Goal: Task Accomplishment & Management: Manage account settings

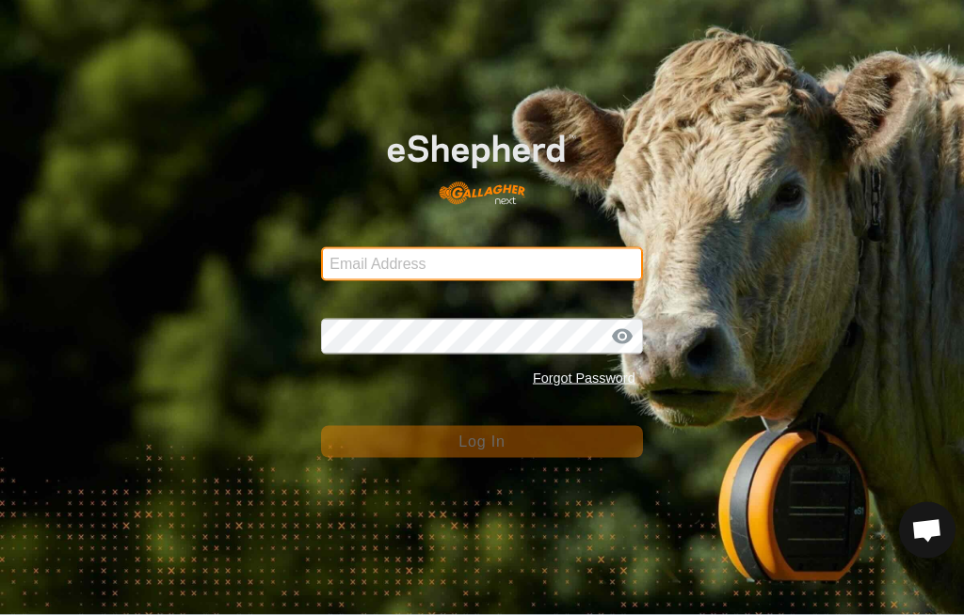
type input "[PERSON_NAME][EMAIL_ADDRESS][DOMAIN_NAME]"
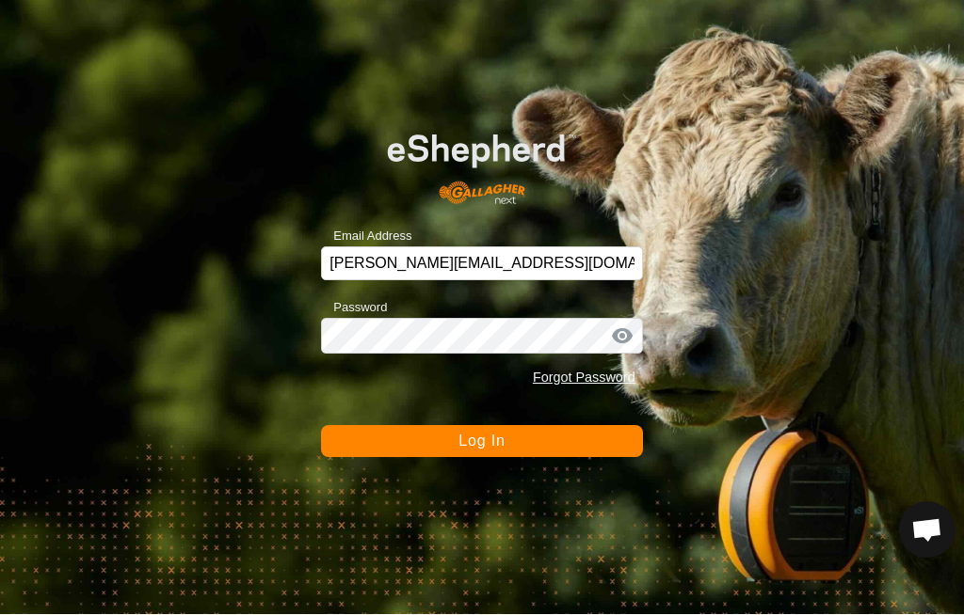
click at [516, 450] on button "Log In" at bounding box center [481, 442] width 321 height 32
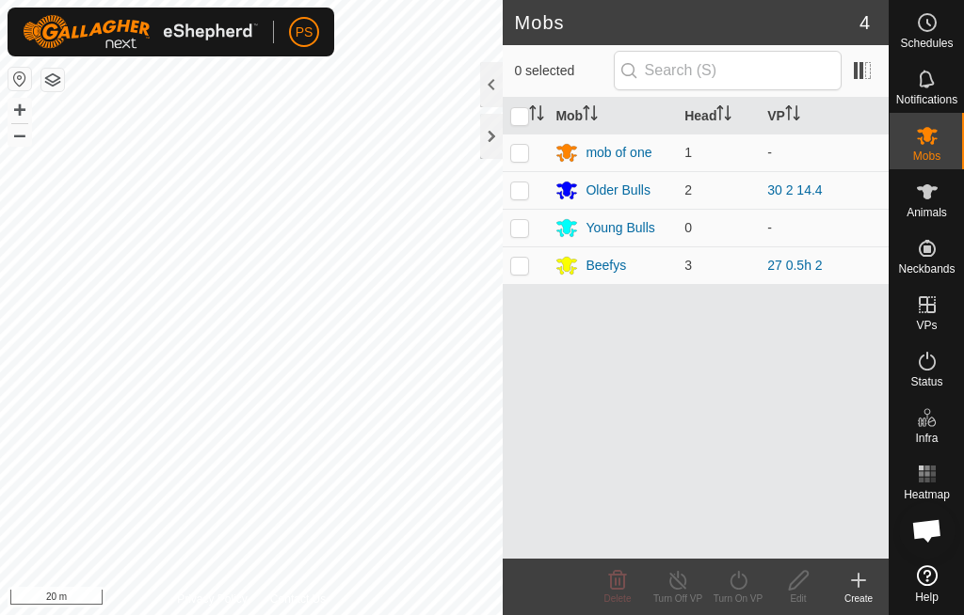
click at [519, 192] on p-checkbox at bounding box center [519, 190] width 19 height 15
checkbox input "true"
click at [732, 588] on icon at bounding box center [738, 580] width 24 height 23
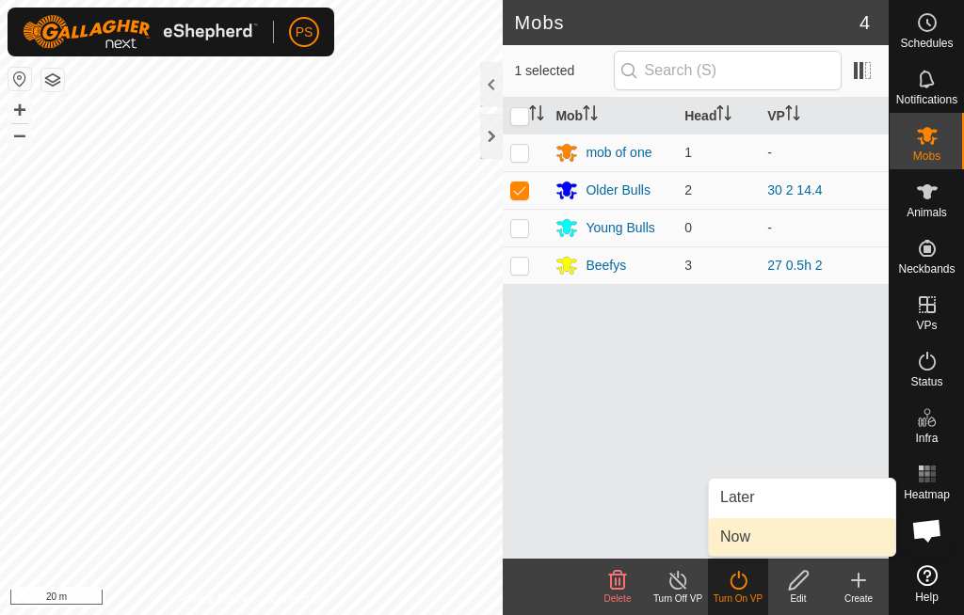
click at [783, 537] on link "Now" at bounding box center [802, 538] width 186 height 38
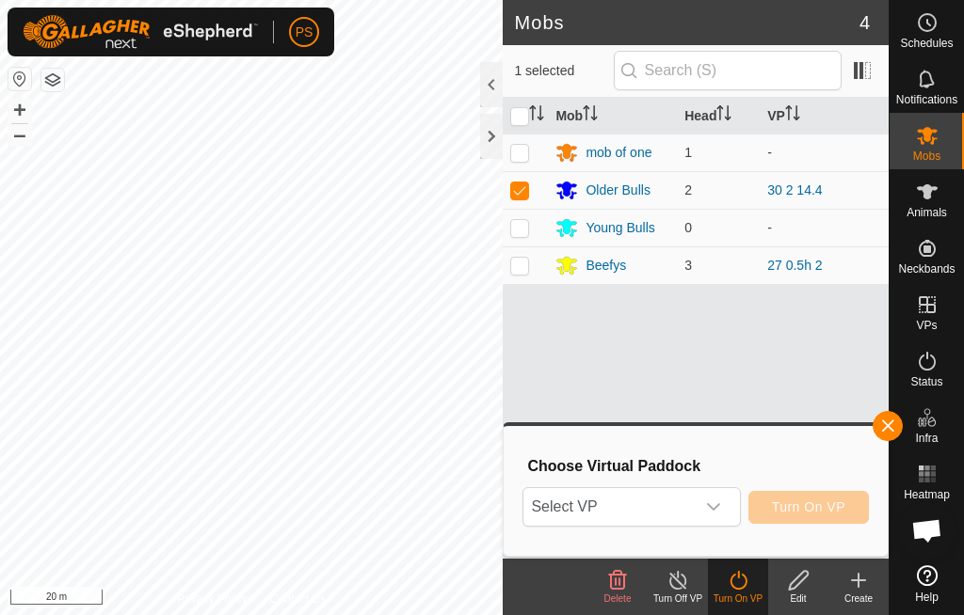
click at [713, 503] on icon "dropdown trigger" at bounding box center [713, 507] width 15 height 15
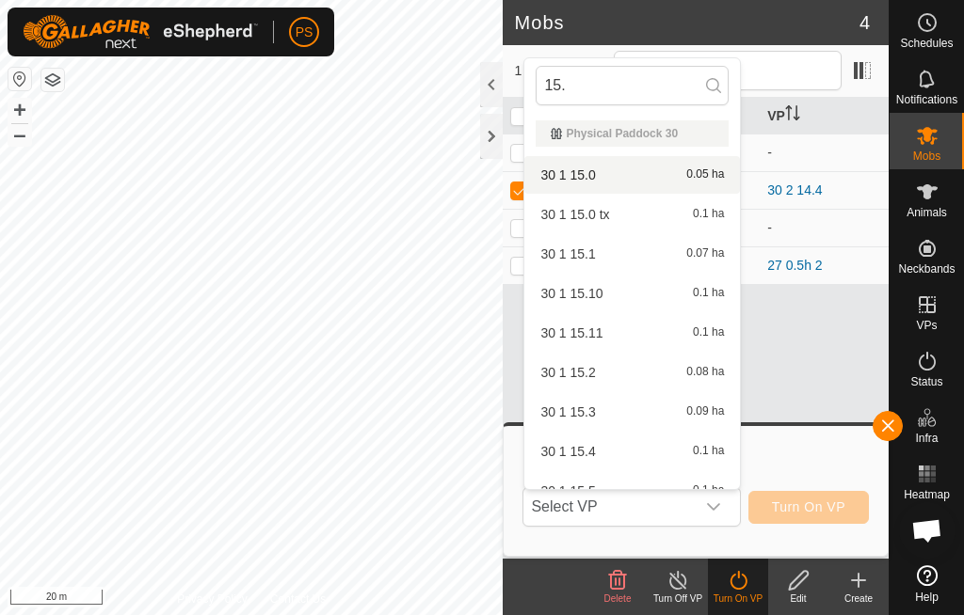
type input "15."
click at [621, 184] on div "30 1 15.0 0.05 ha" at bounding box center [631, 175] width 193 height 23
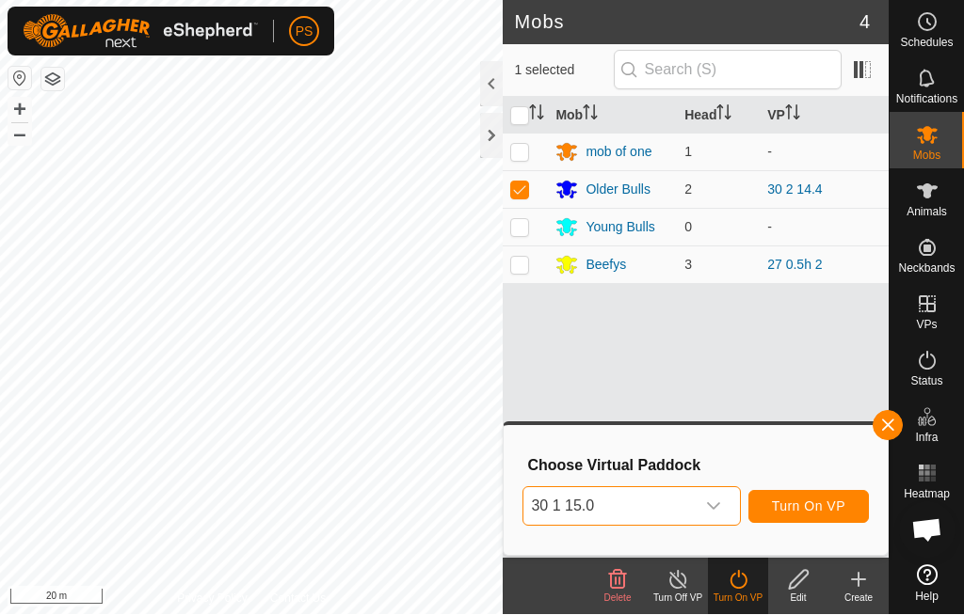
click at [827, 509] on span "Turn On VP" at bounding box center [808, 507] width 73 height 15
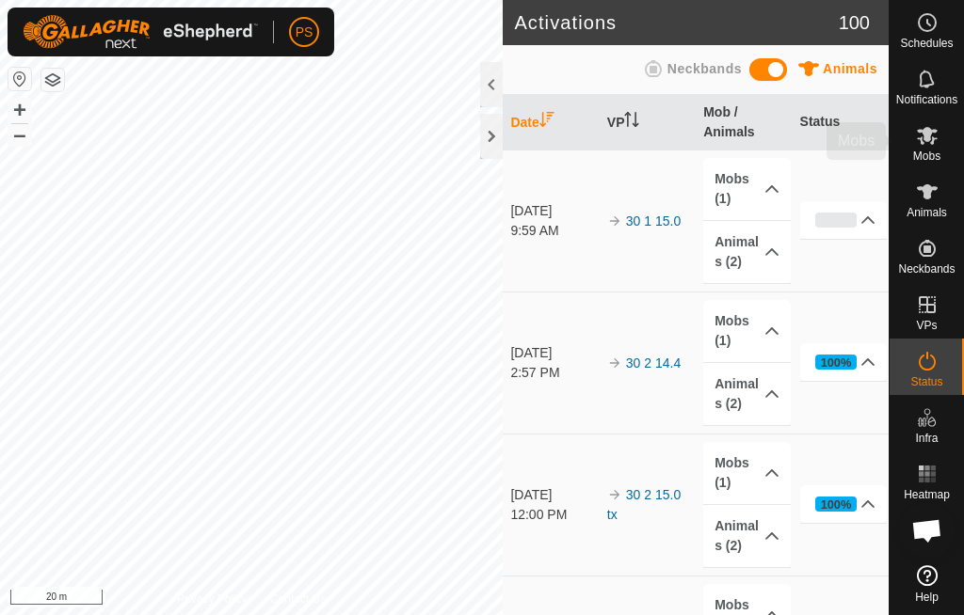
click at [939, 122] on es-mob-svg-icon at bounding box center [927, 135] width 34 height 30
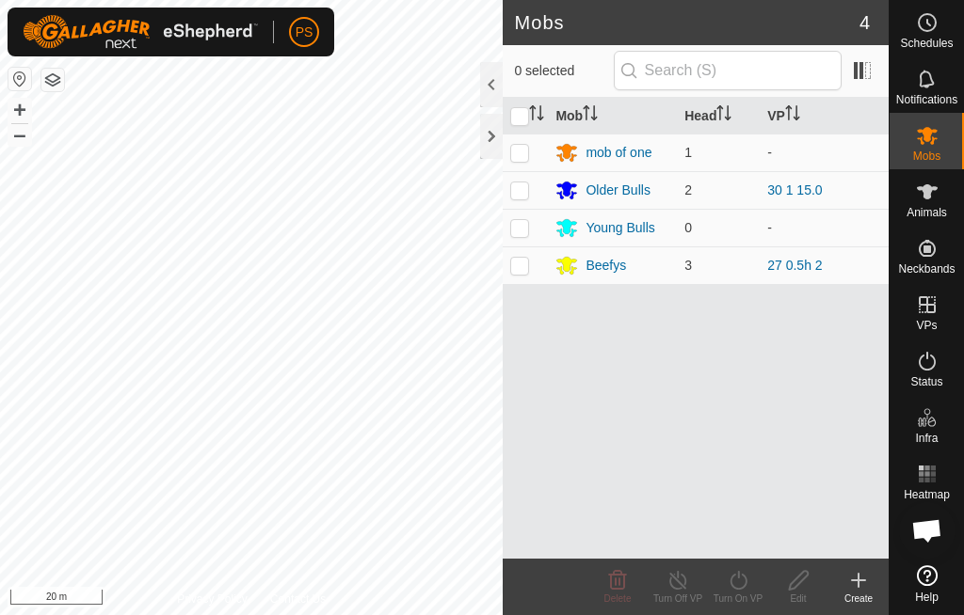
click at [526, 203] on td at bounding box center [525, 190] width 45 height 38
checkbox input "true"
click at [740, 579] on icon at bounding box center [738, 580] width 24 height 23
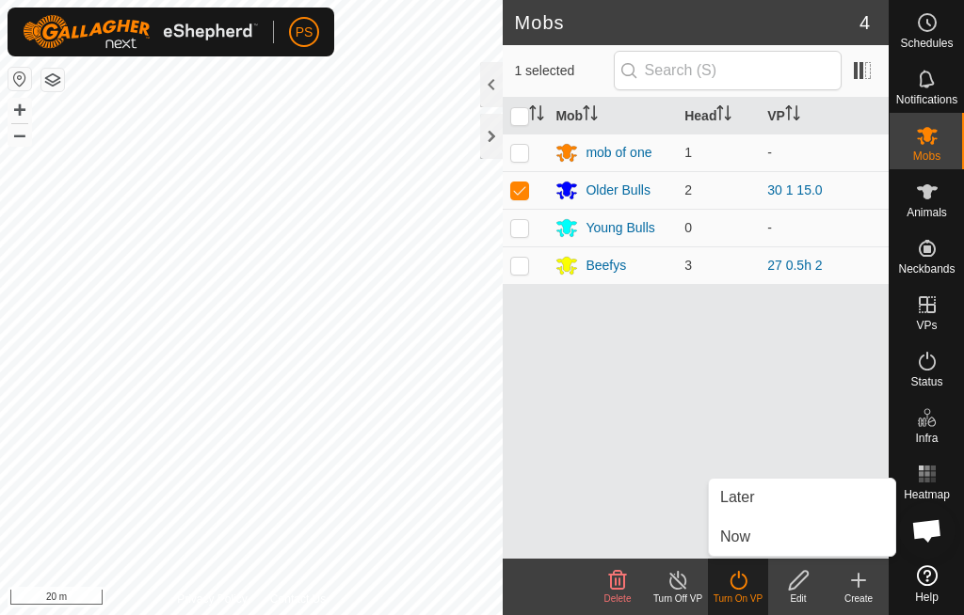
click at [775, 498] on link "Later" at bounding box center [802, 498] width 186 height 38
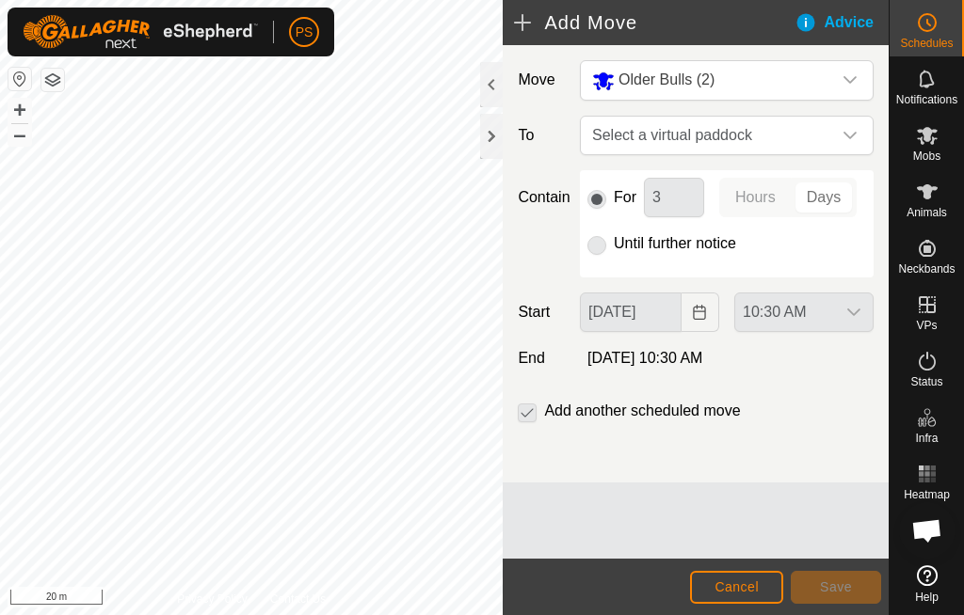
click at [855, 127] on div "dropdown trigger" at bounding box center [850, 136] width 38 height 38
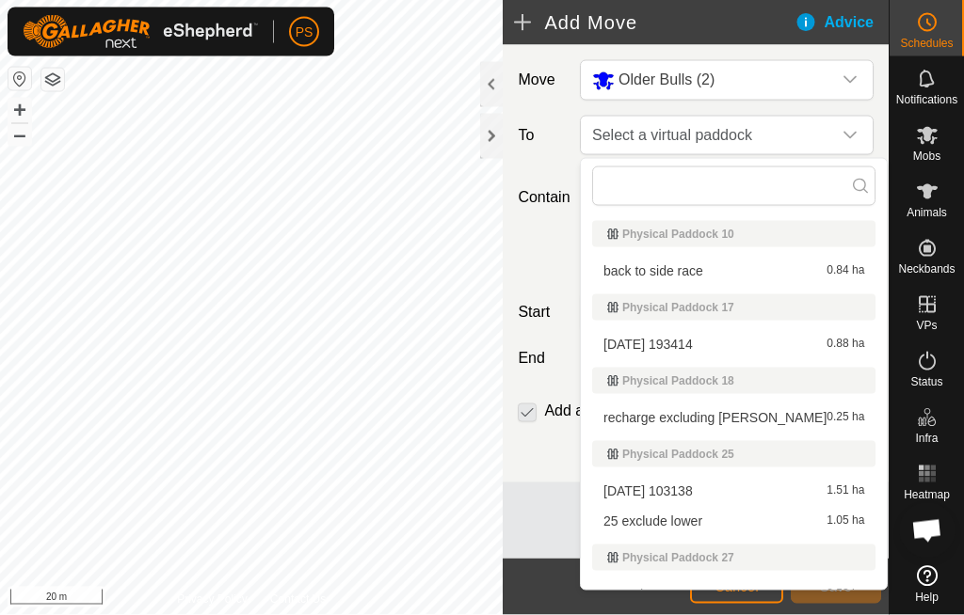
click at [846, 132] on icon "dropdown trigger" at bounding box center [849, 135] width 15 height 15
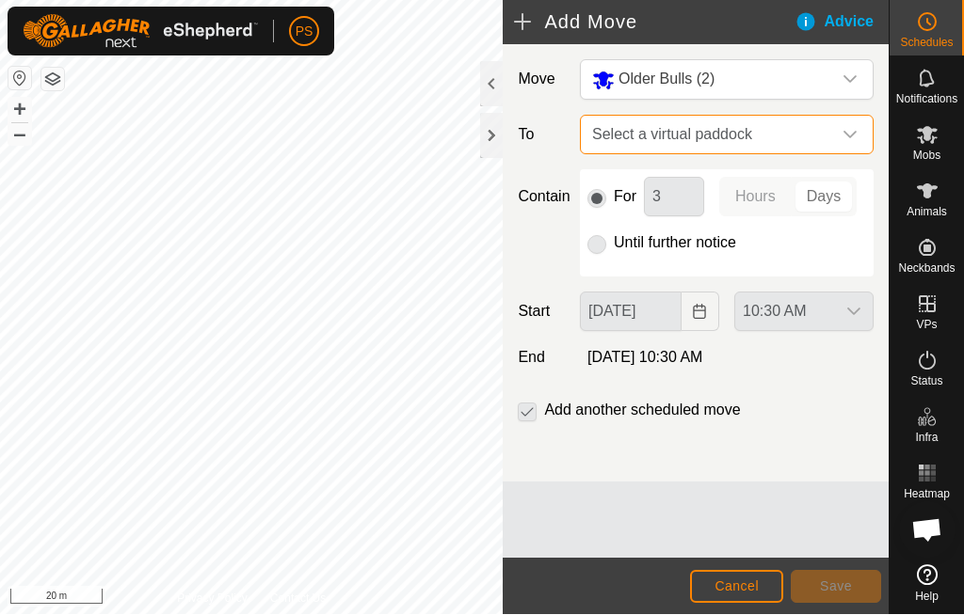
click at [845, 127] on div "dropdown trigger" at bounding box center [850, 136] width 38 height 38
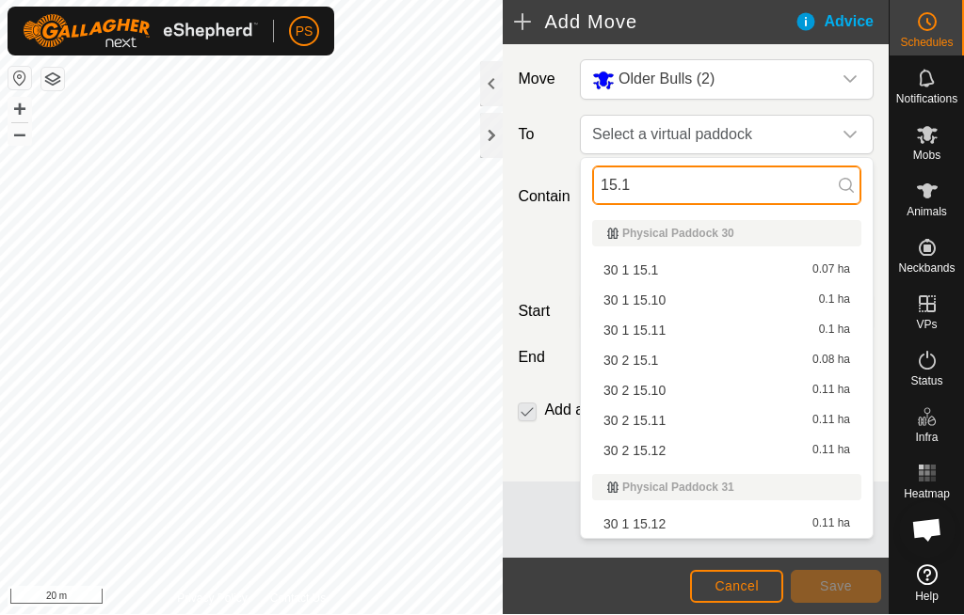
type input "15.1"
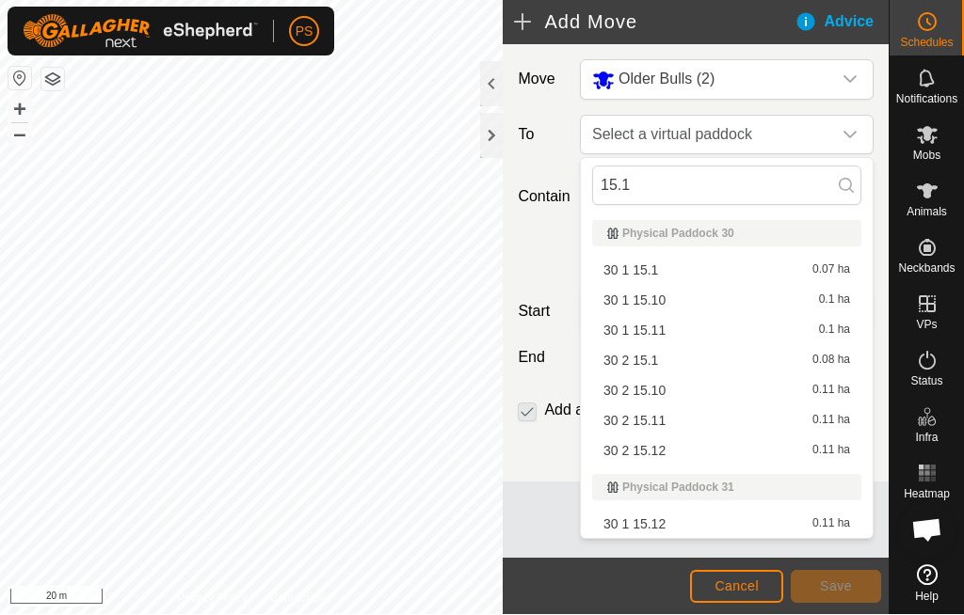
click at [740, 560] on footer "Cancel Save" at bounding box center [696, 587] width 386 height 56
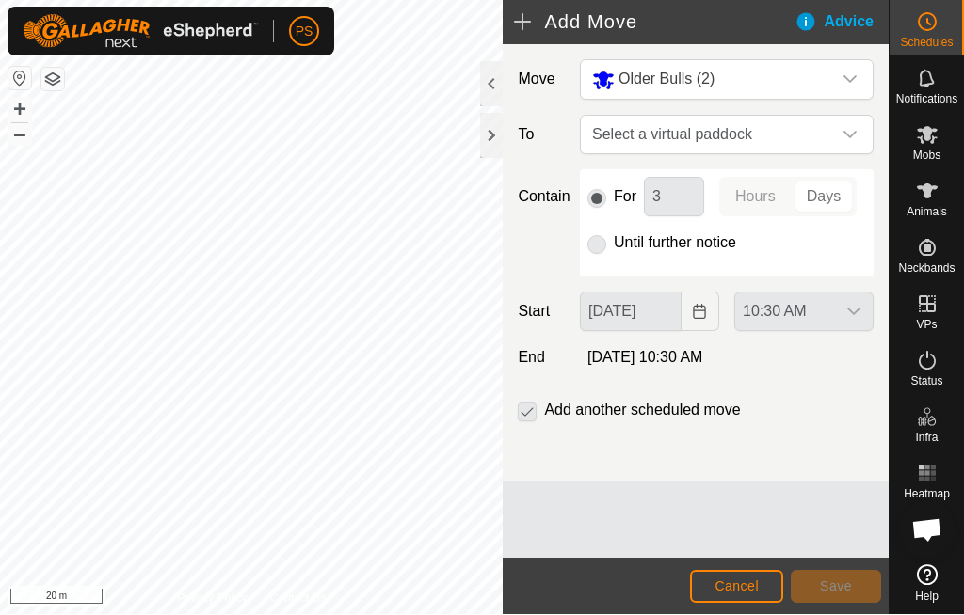
click at [840, 137] on div "dropdown trigger" at bounding box center [850, 136] width 38 height 38
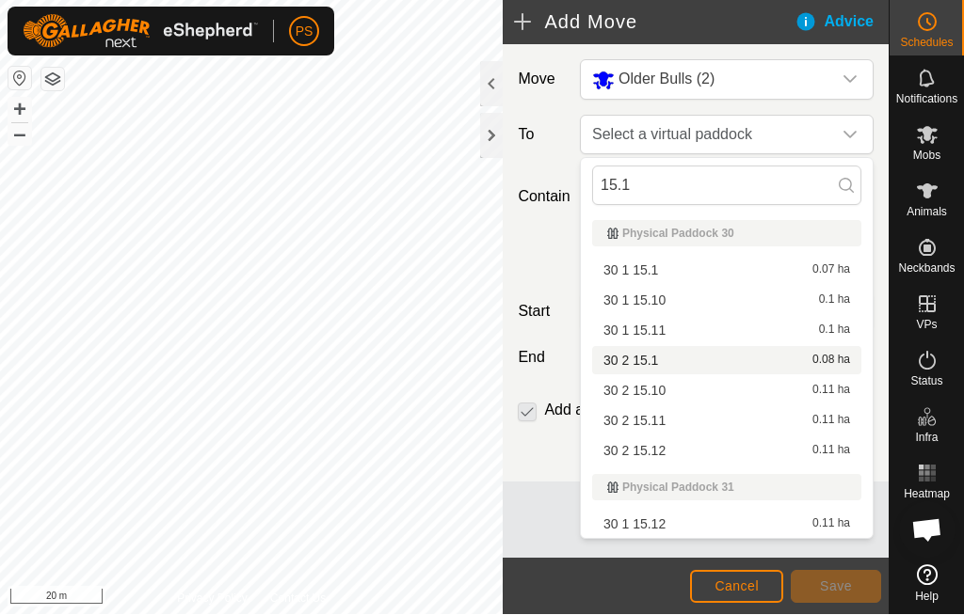
click at [647, 368] on span "30 2 15.1" at bounding box center [630, 361] width 55 height 13
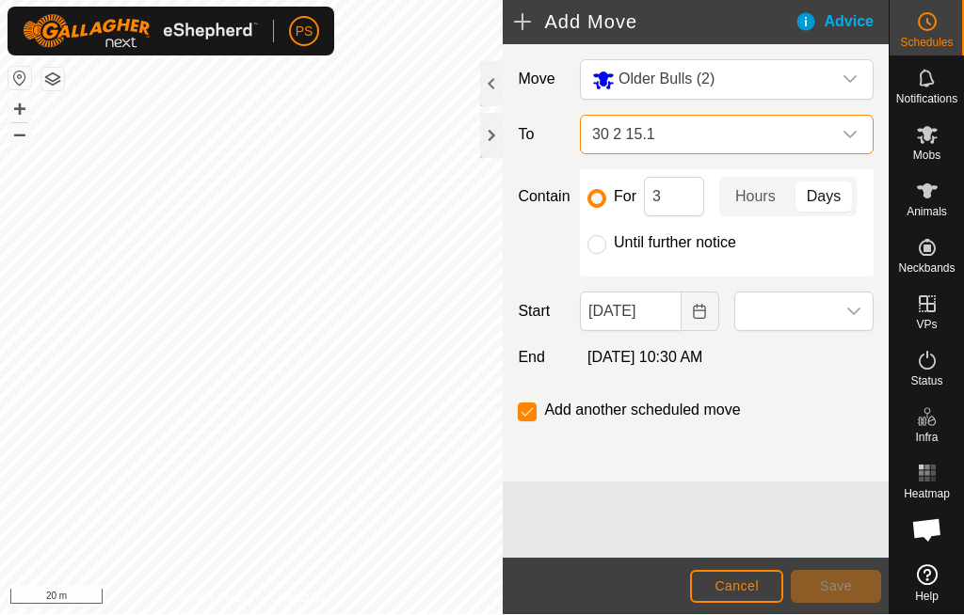
click at [862, 311] on div "dropdown trigger" at bounding box center [854, 313] width 38 height 38
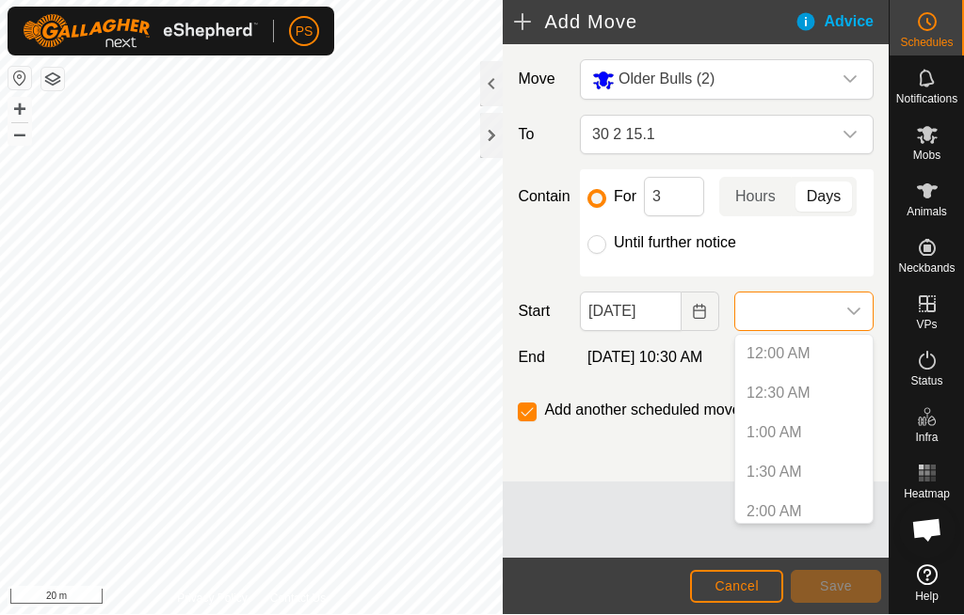
click at [818, 356] on p-selectitem "12:00 AM" at bounding box center [803, 355] width 137 height 38
click at [803, 354] on p-selectitem "12:00 AM" at bounding box center [803, 355] width 137 height 38
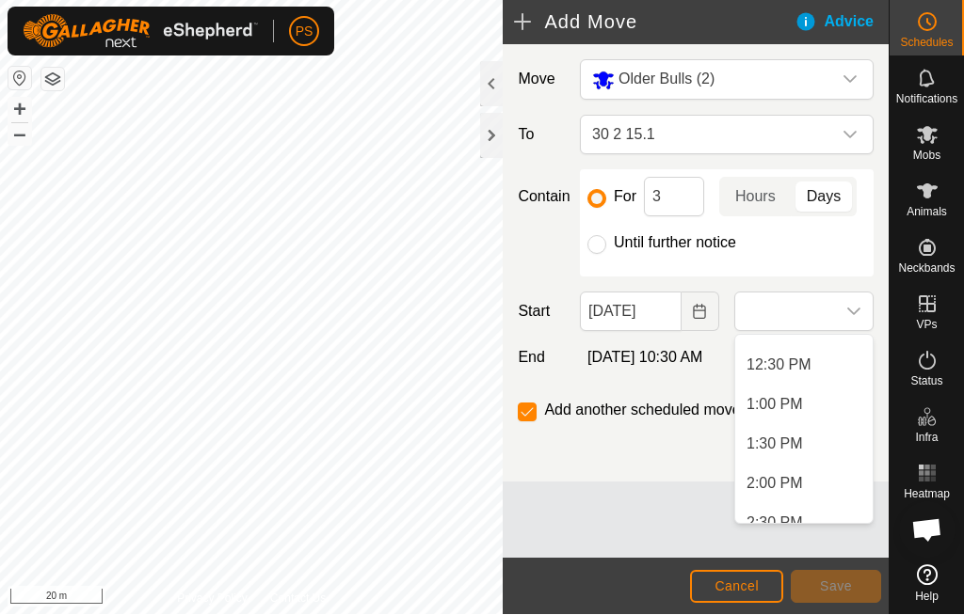
click at [861, 443] on li "1:30 PM" at bounding box center [803, 445] width 137 height 38
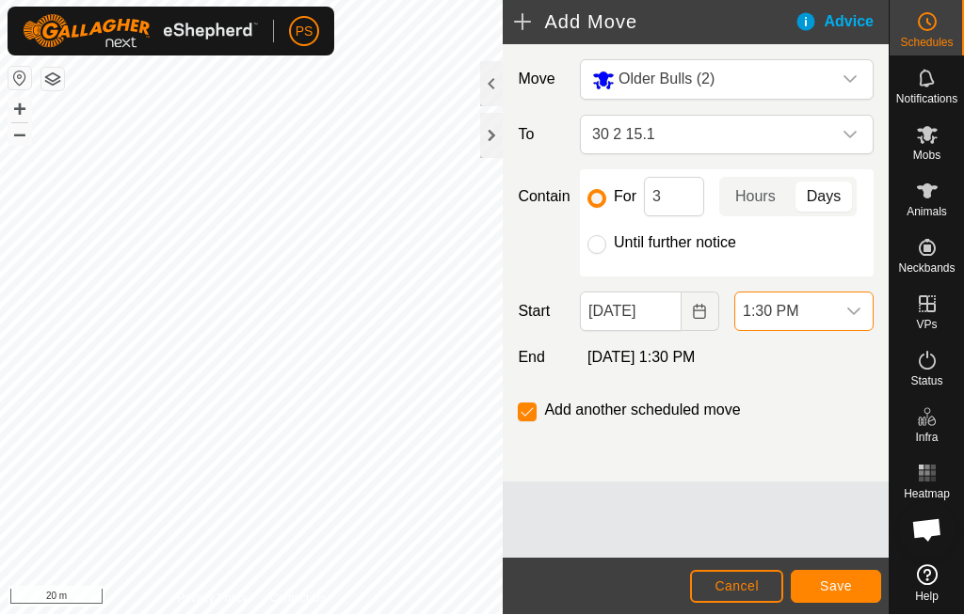
click at [856, 307] on icon "dropdown trigger" at bounding box center [853, 312] width 15 height 15
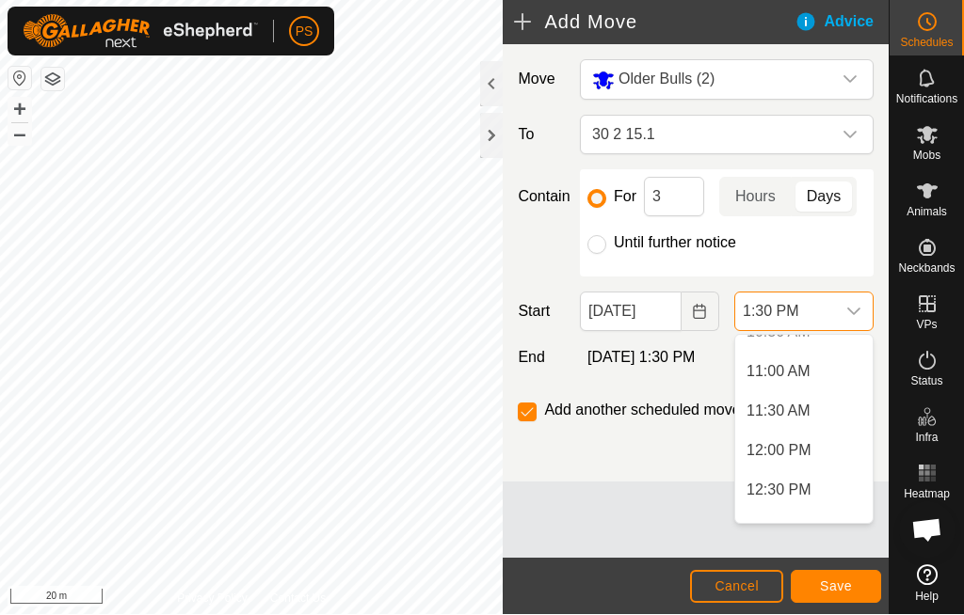
scroll to position [890, 0]
click at [816, 410] on li "12:00 PM" at bounding box center [803, 413] width 137 height 38
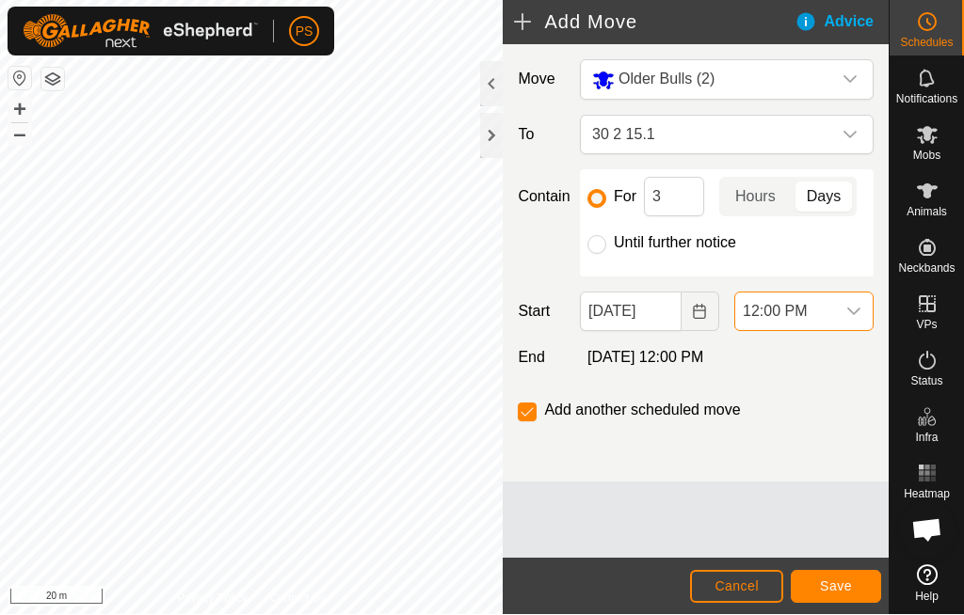
scroll to position [917, 0]
click at [685, 186] on input "3" at bounding box center [674, 198] width 60 height 40
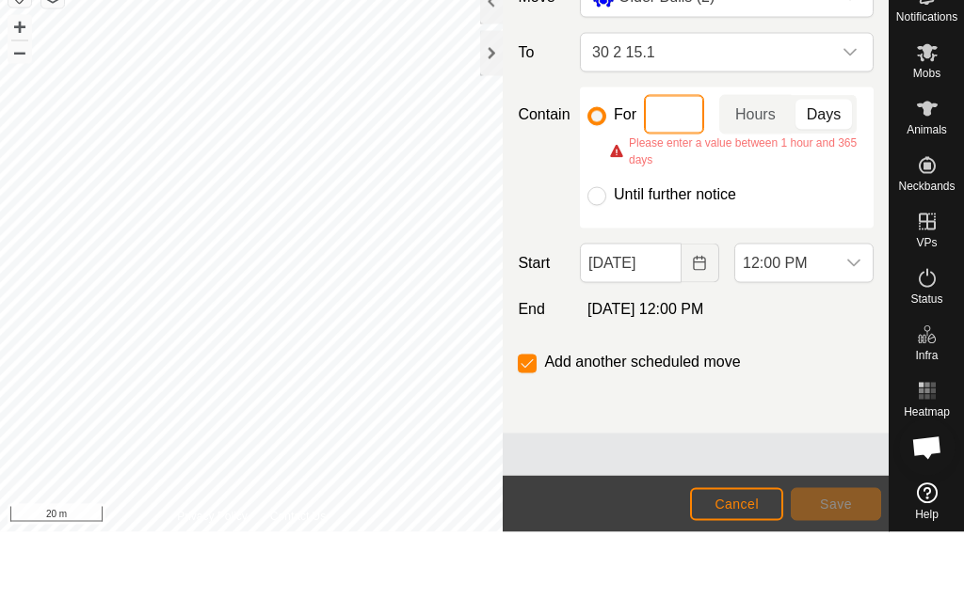
type input "1"
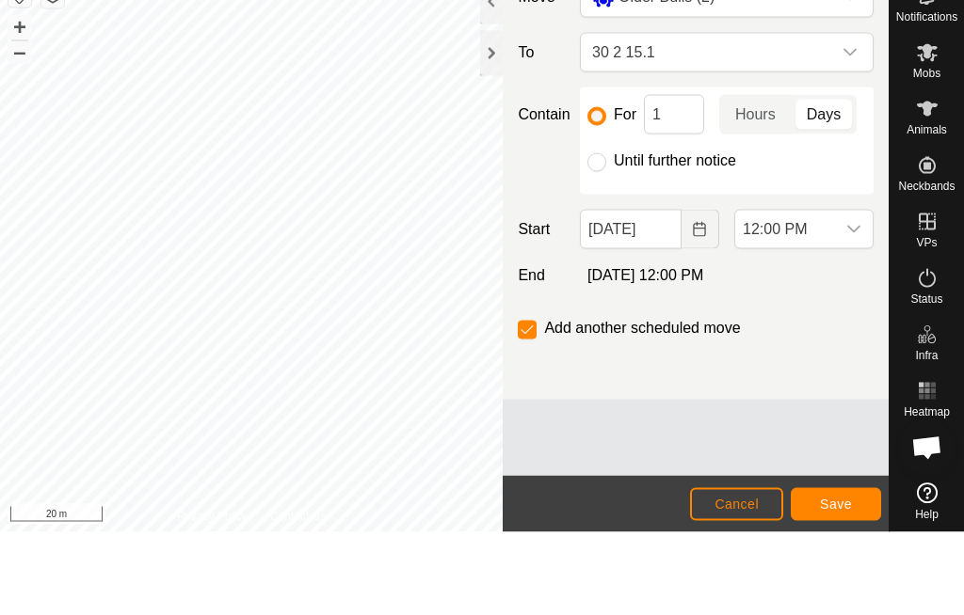
click at [843, 183] on span "Days" at bounding box center [823, 198] width 56 height 30
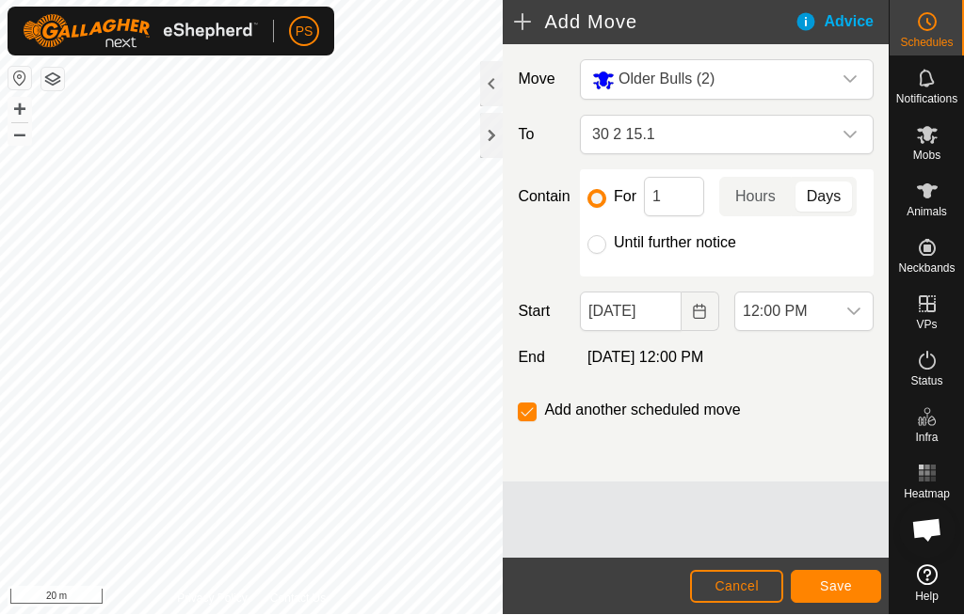
click at [836, 583] on span "Save" at bounding box center [836, 587] width 32 height 15
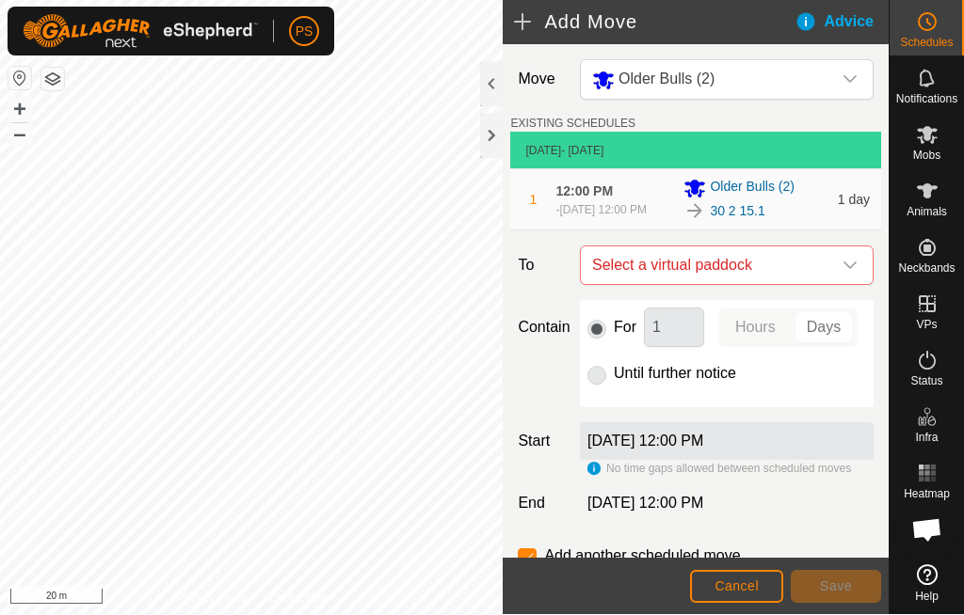
click at [854, 283] on div "dropdown trigger" at bounding box center [850, 266] width 38 height 38
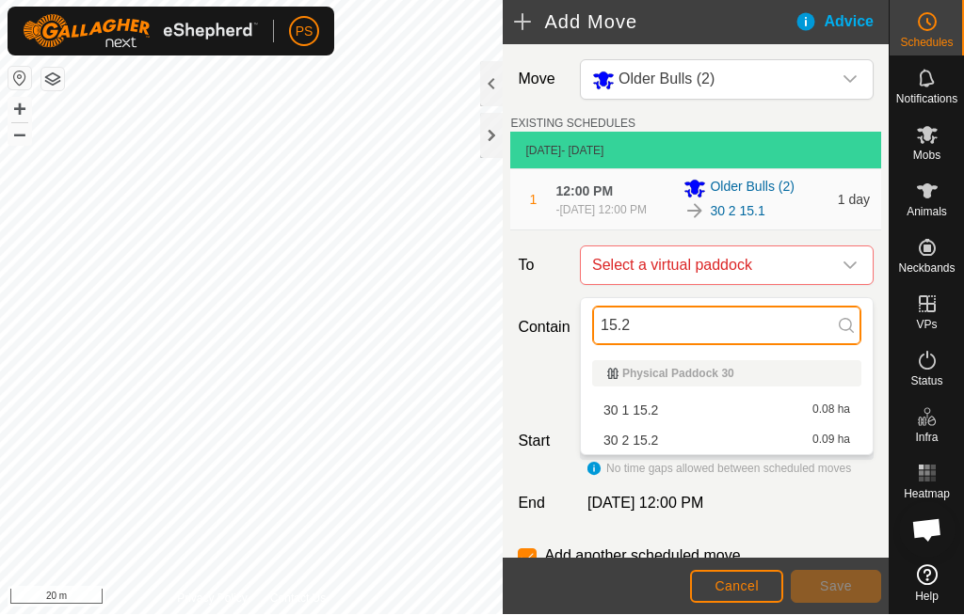
type input "15.2"
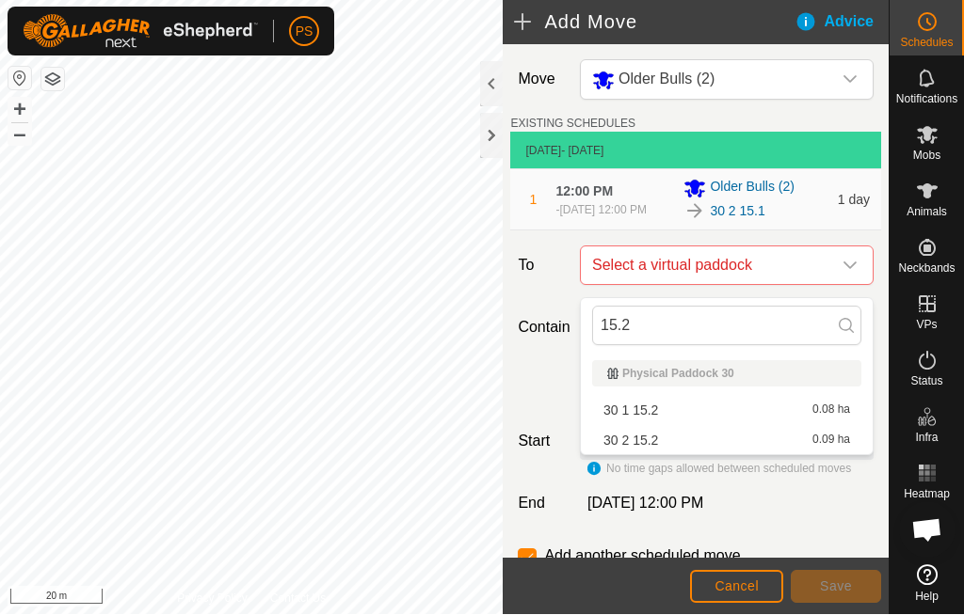
click at [704, 444] on div "30 2 15.2 0.09 ha" at bounding box center [726, 441] width 247 height 13
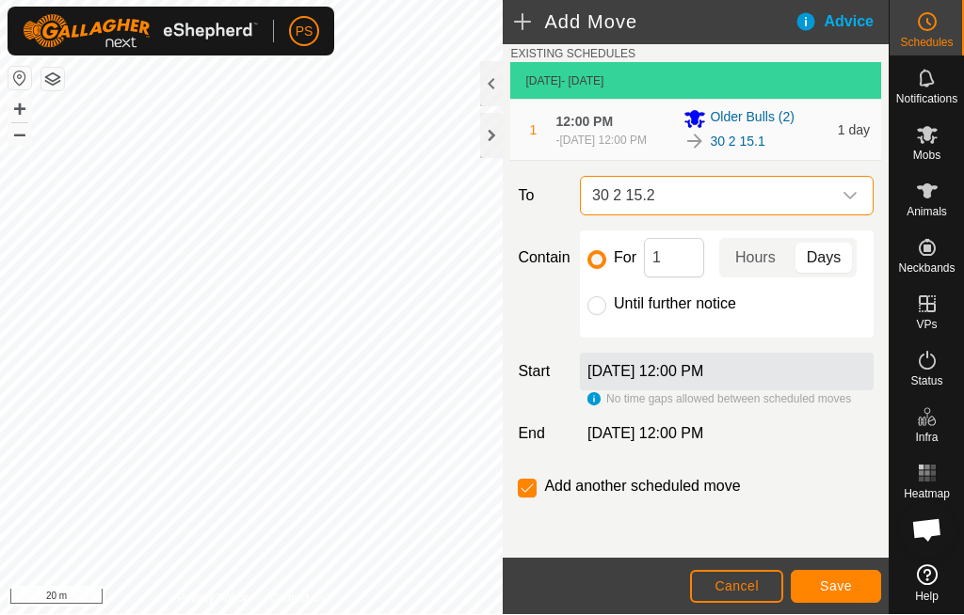
scroll to position [80, 0]
click at [846, 585] on span "Save" at bounding box center [836, 587] width 32 height 15
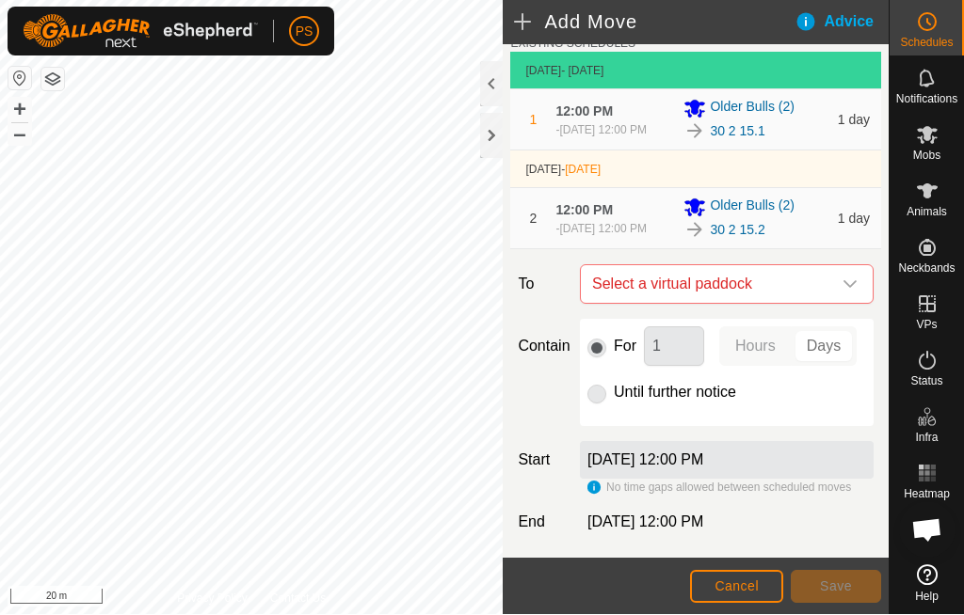
click at [872, 295] on p-select "Select a virtual paddock" at bounding box center [727, 285] width 294 height 40
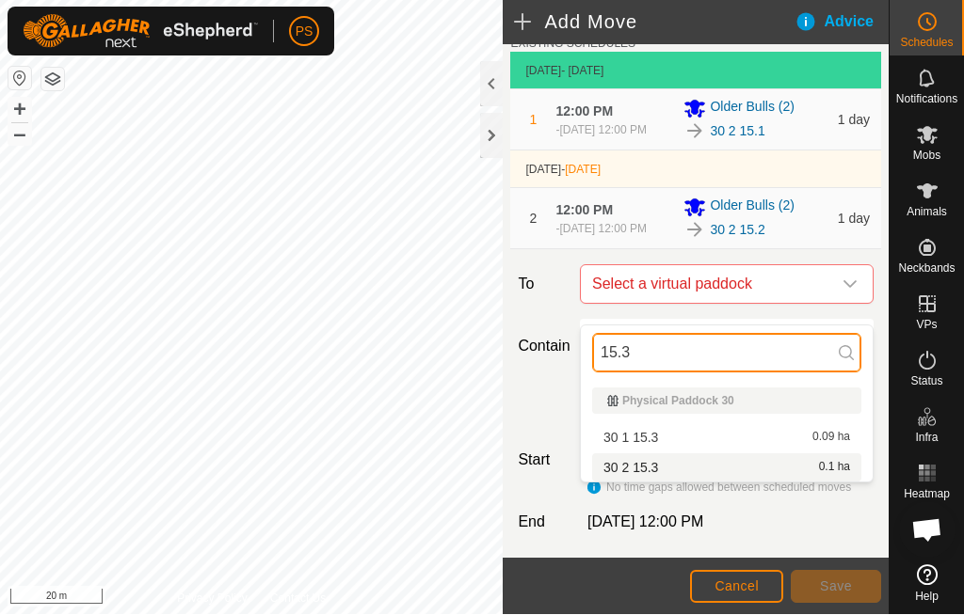
type input "15.3"
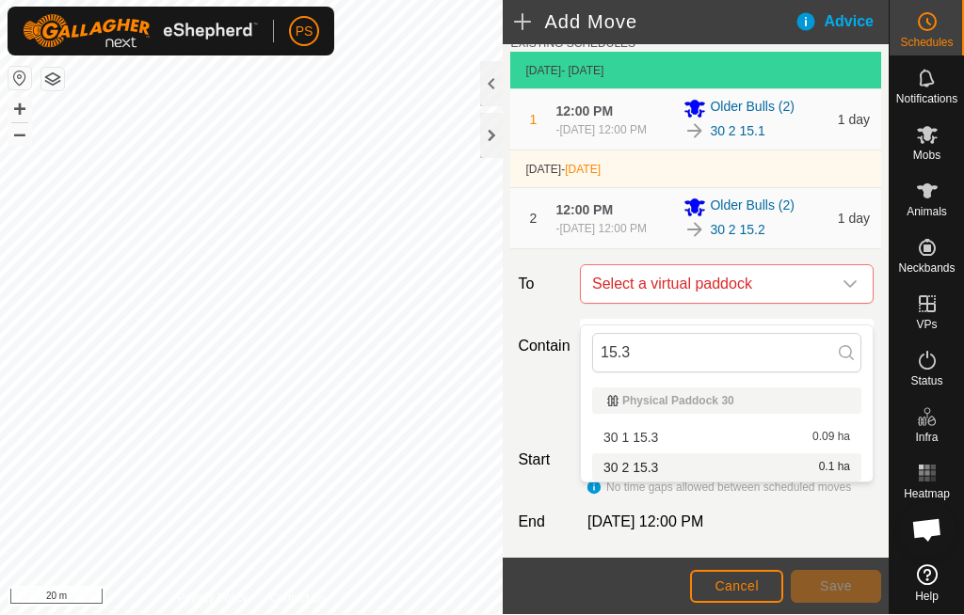
click at [709, 462] on div "30 2 15.3 0.1 ha" at bounding box center [726, 468] width 247 height 13
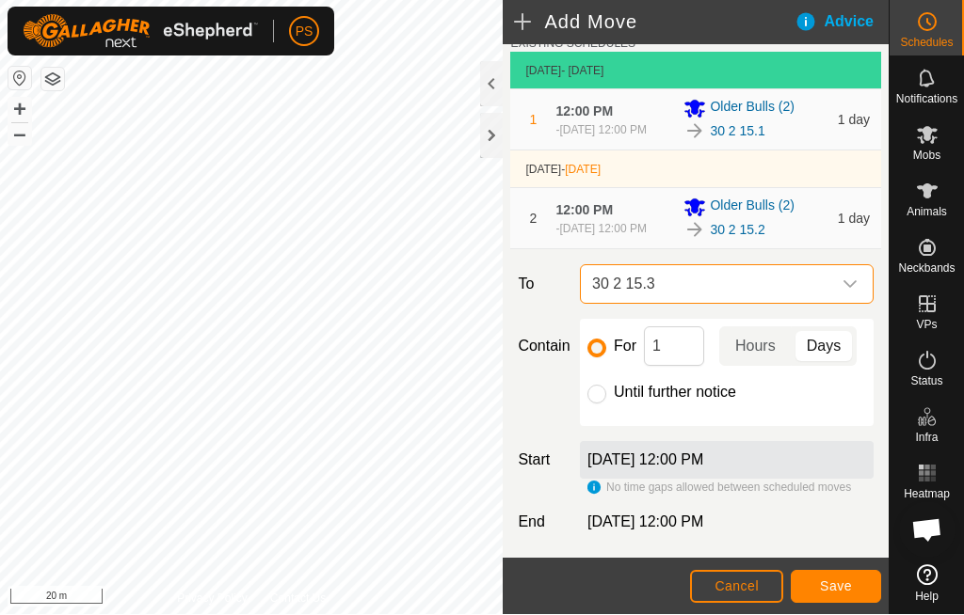
click at [842, 580] on span "Save" at bounding box center [836, 587] width 32 height 15
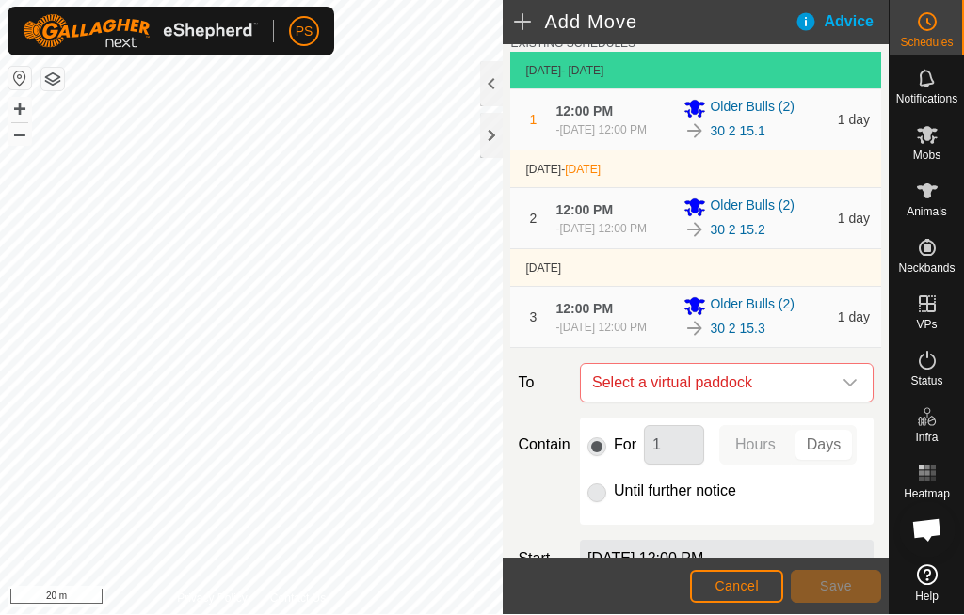
click at [851, 401] on div "dropdown trigger" at bounding box center [850, 384] width 38 height 38
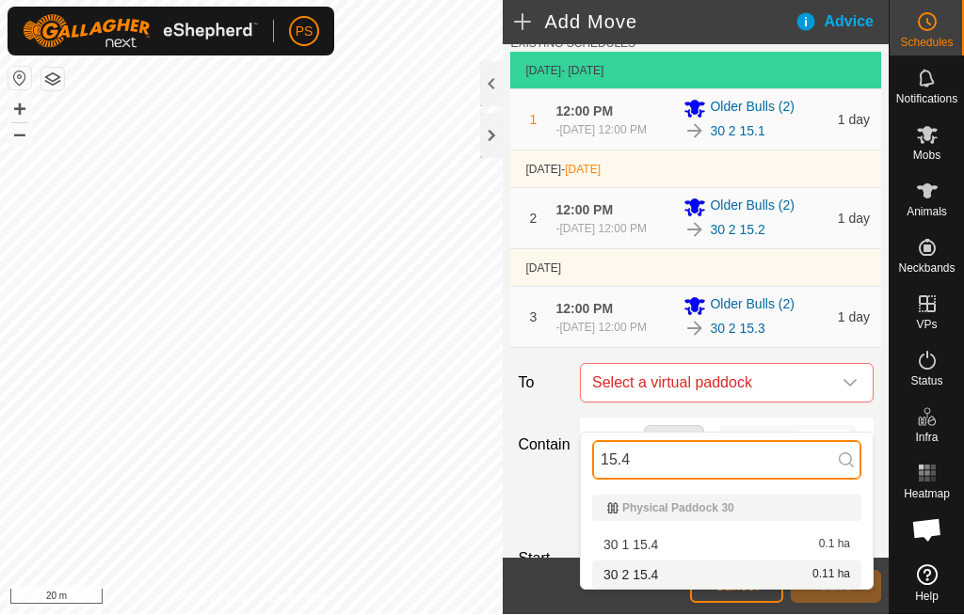
type input "15.4"
click at [694, 579] on div "30 2 15.4 0.11 ha" at bounding box center [726, 575] width 247 height 13
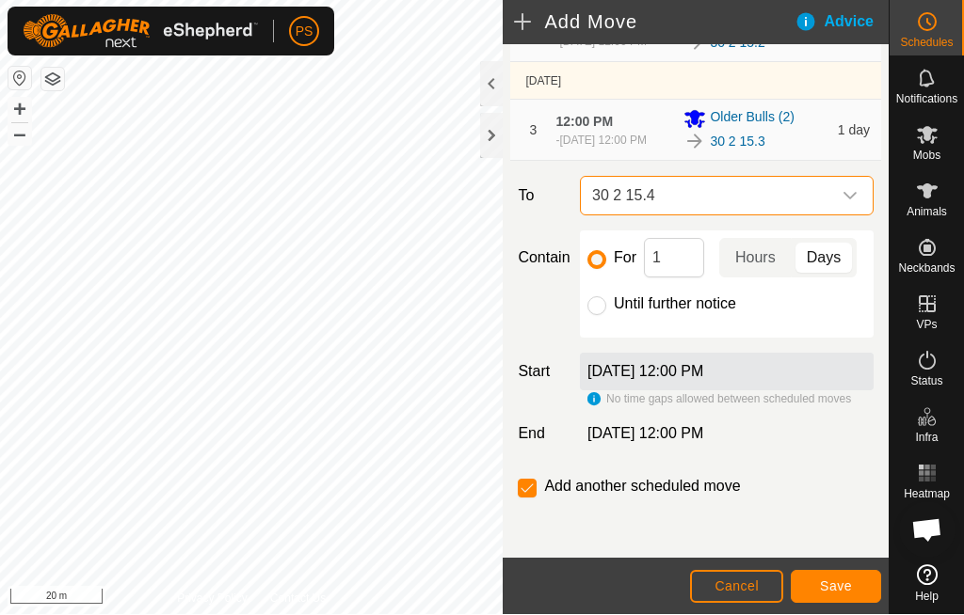
scroll to position [295, 0]
click at [530, 488] on input "checkbox" at bounding box center [527, 489] width 19 height 19
checkbox input "false"
click at [593, 313] on input "Until further notice" at bounding box center [596, 306] width 19 height 19
radio input "true"
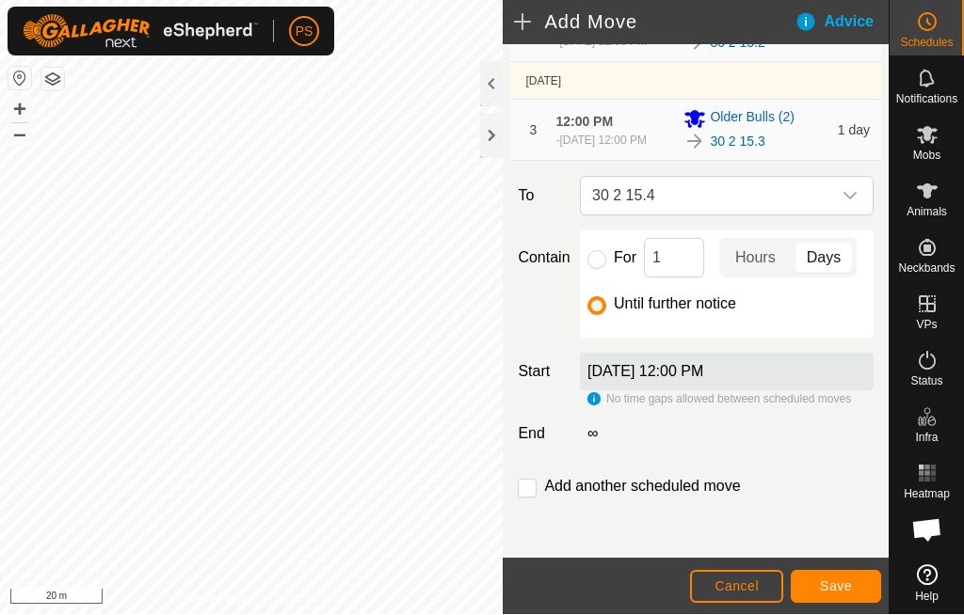
click at [843, 574] on button "Save" at bounding box center [835, 587] width 90 height 33
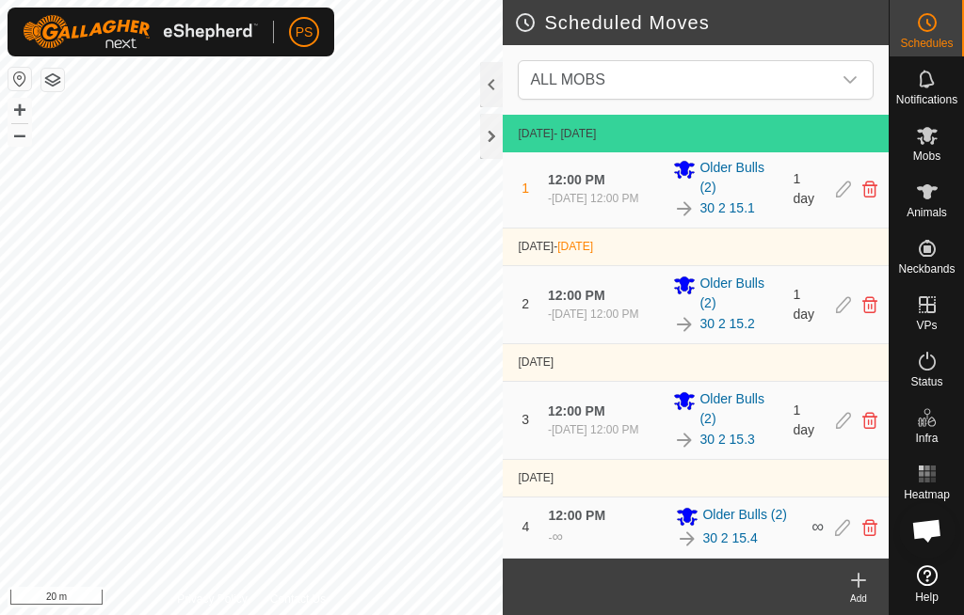
scroll to position [3, 0]
